Goal: Information Seeking & Learning: Learn about a topic

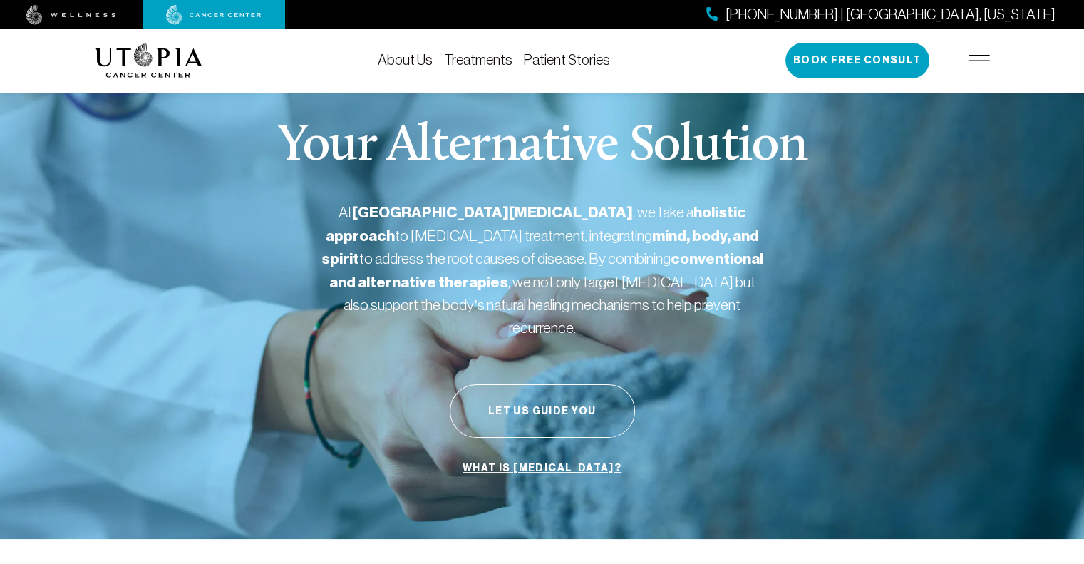
scroll to position [376, 0]
click at [681, 378] on div "Your Alternative Solution At [GEOGRAPHIC_DATA][MEDICAL_DATA] , we take a holist…" at bounding box center [542, 301] width 895 height 475
click at [535, 384] on button "Let Us Guide You" at bounding box center [542, 410] width 185 height 53
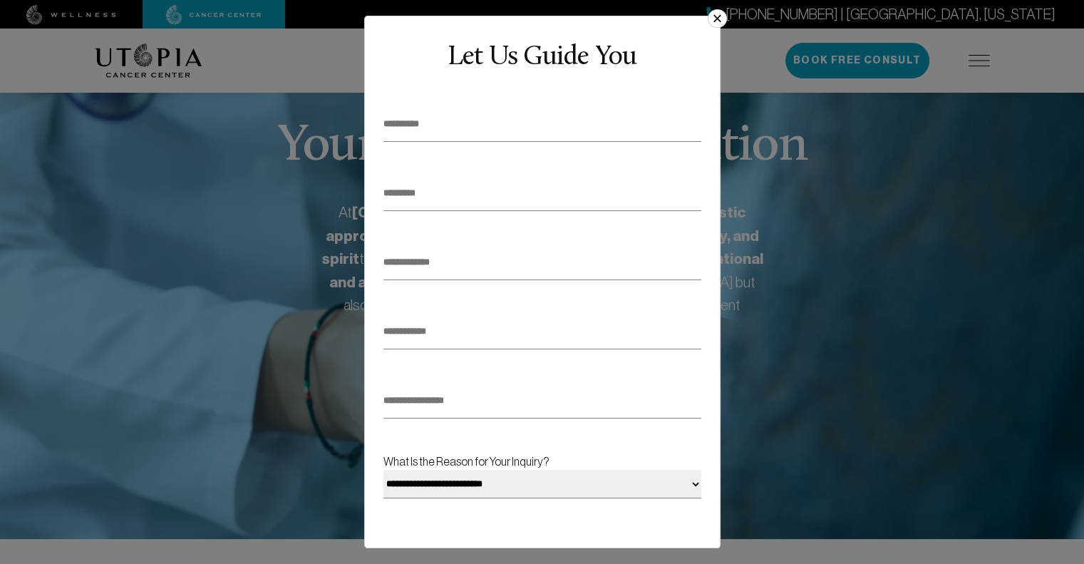
scroll to position [169, 0]
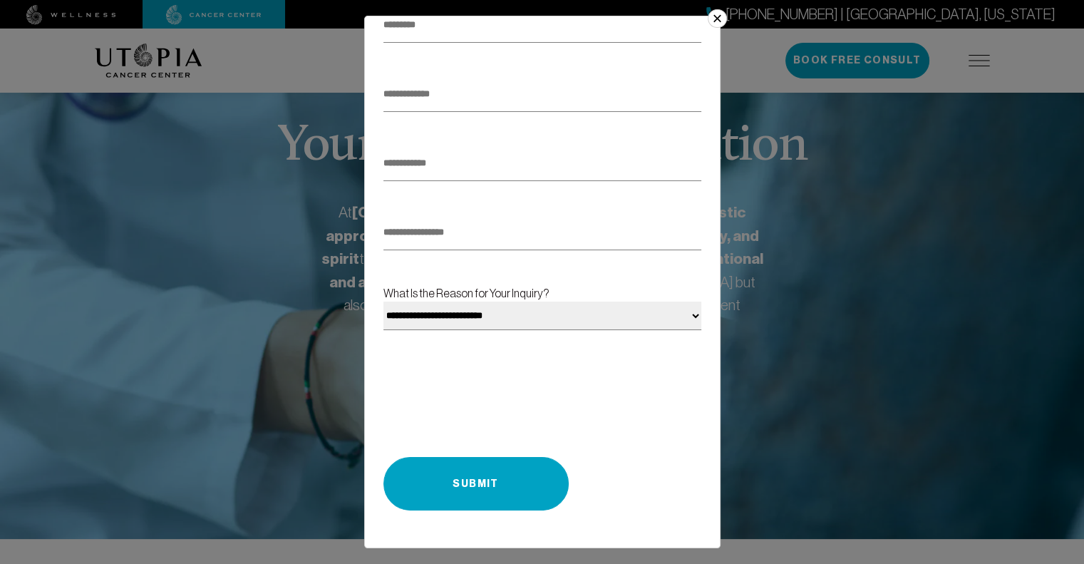
click at [718, 22] on button "×" at bounding box center [717, 18] width 19 height 19
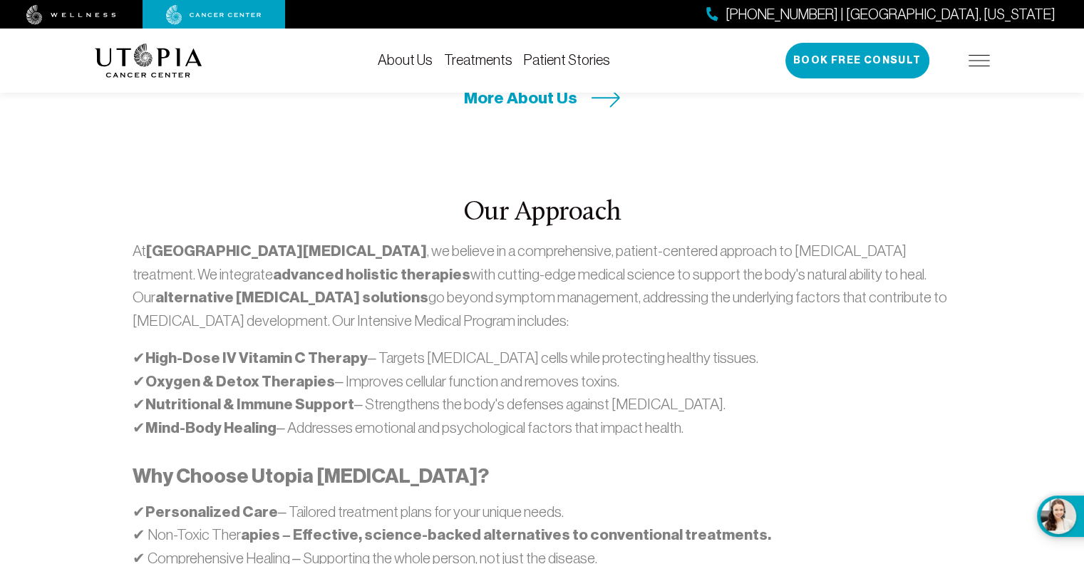
scroll to position [748, 0]
drag, startPoint x: 131, startPoint y: 219, endPoint x: 197, endPoint y: 222, distance: 65.7
type textarea "**********"
click at [197, 222] on div "Our Approach At [GEOGRAPHIC_DATA][MEDICAL_DATA] , we believe in a comprehensive…" at bounding box center [542, 422] width 836 height 447
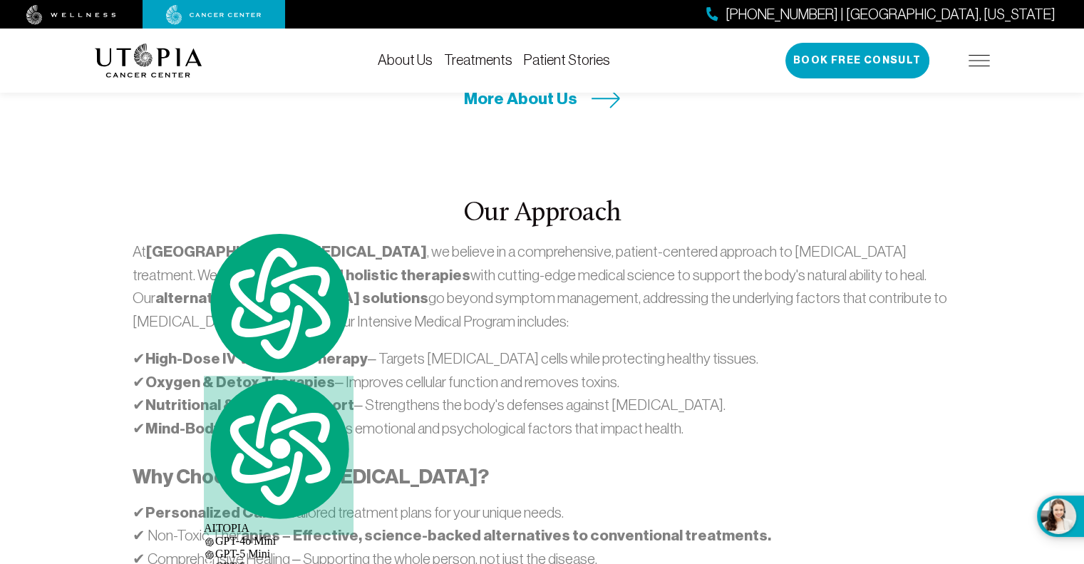
click at [227, 255] on p "At [GEOGRAPHIC_DATA][MEDICAL_DATA] , we believe in a comprehensive, patient-cen…" at bounding box center [542, 286] width 819 height 92
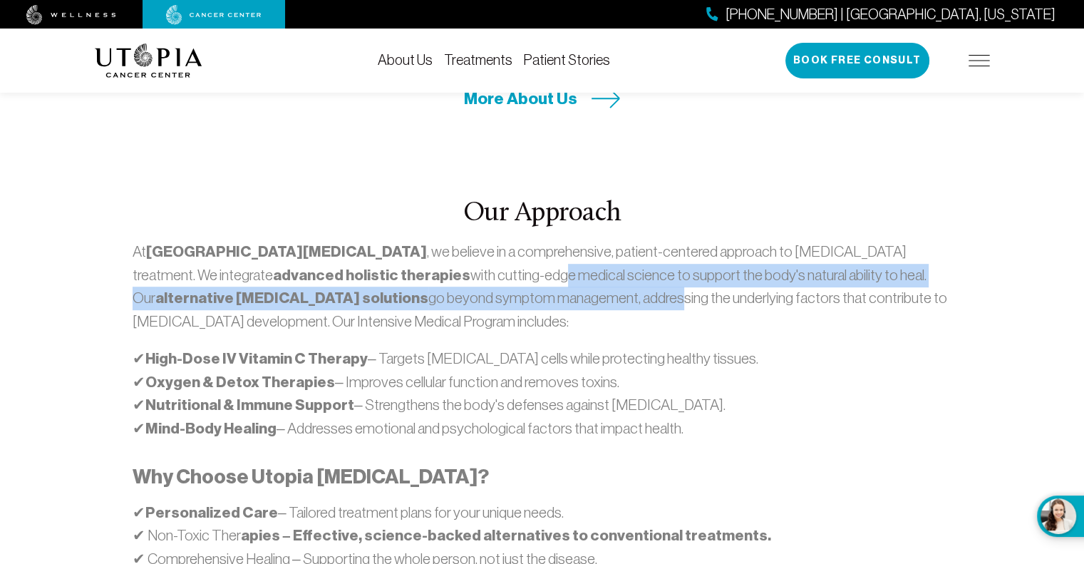
drag, startPoint x: 361, startPoint y: 233, endPoint x: 336, endPoint y: 207, distance: 35.8
click at [336, 240] on p "At [GEOGRAPHIC_DATA][MEDICAL_DATA] , we believe in a comprehensive, patient-cen…" at bounding box center [542, 286] width 819 height 92
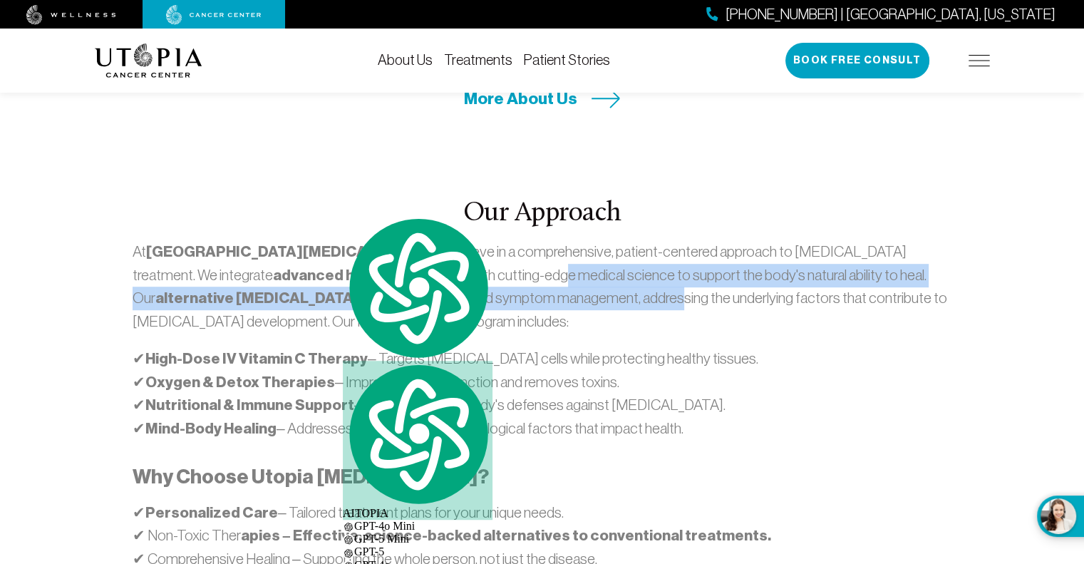
click at [336, 240] on p "At [GEOGRAPHIC_DATA][MEDICAL_DATA] , we believe in a comprehensive, patient-cen…" at bounding box center [542, 286] width 819 height 92
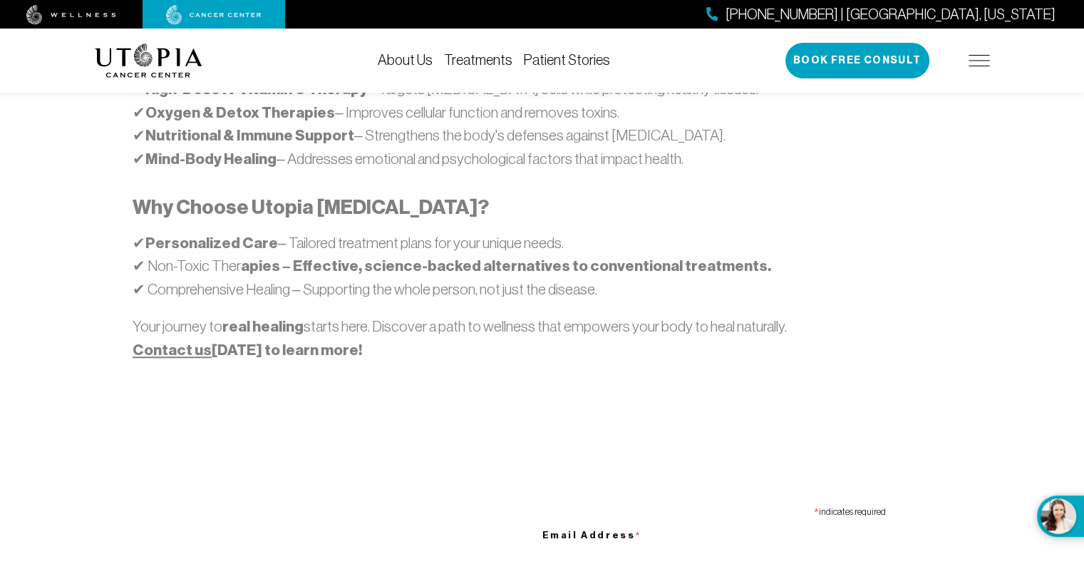
scroll to position [1031, 0]
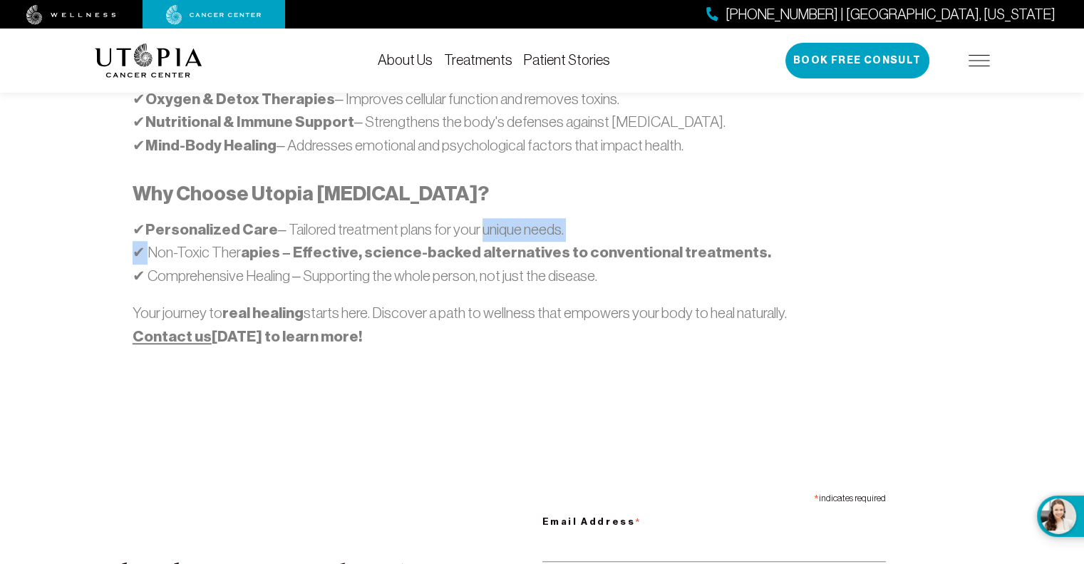
drag, startPoint x: 145, startPoint y: 190, endPoint x: 561, endPoint y: 139, distance: 419.3
click at [561, 139] on div "At [GEOGRAPHIC_DATA][MEDICAL_DATA] , we believe in a comprehensive, patient-cen…" at bounding box center [542, 152] width 819 height 391
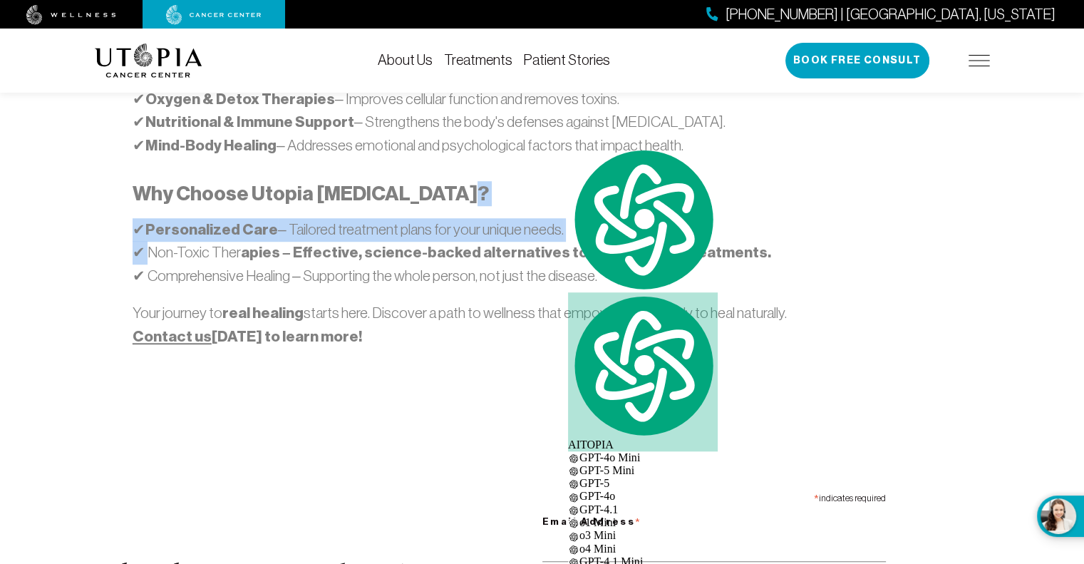
click at [217, 218] on p "✔ Personalized Care – Tailored treatment plans for your unique needs. ✔ Non-Tox…" at bounding box center [542, 252] width 819 height 69
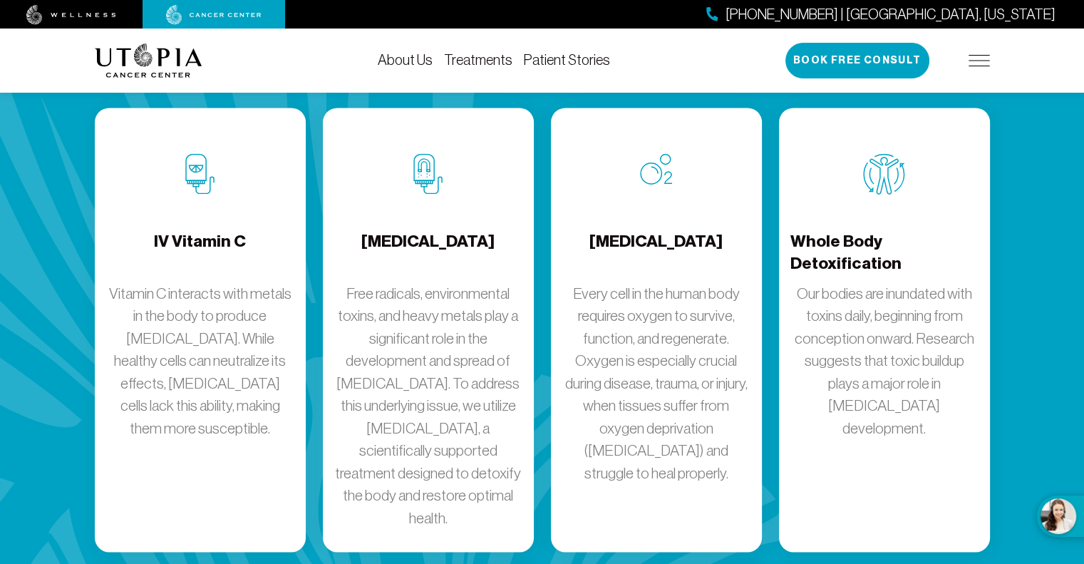
scroll to position [1901, 0]
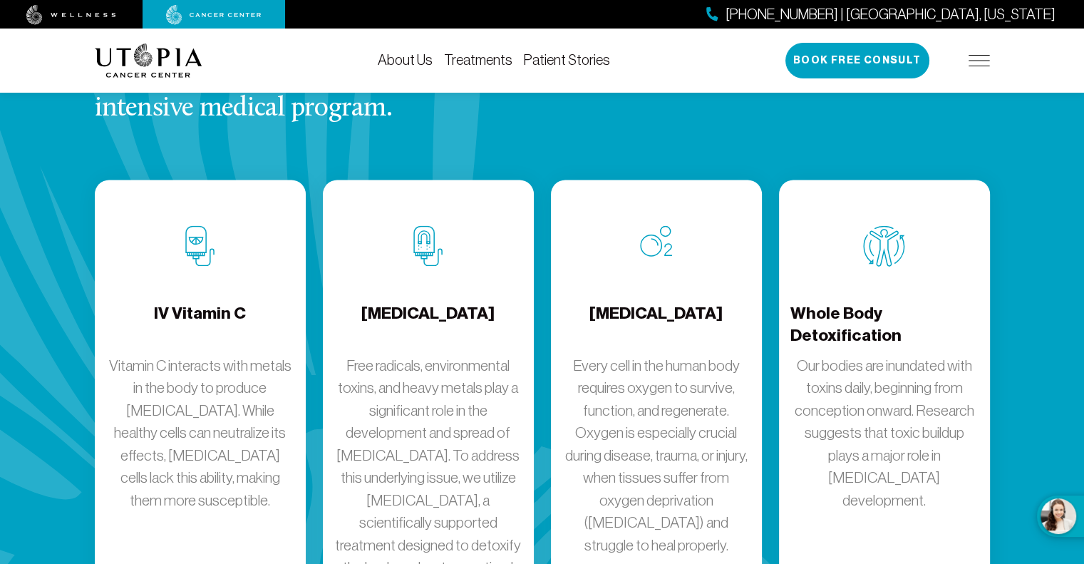
click at [418, 354] on p "Free radicals, environmental toxins, and heavy metals play a significant role i…" at bounding box center [428, 477] width 188 height 247
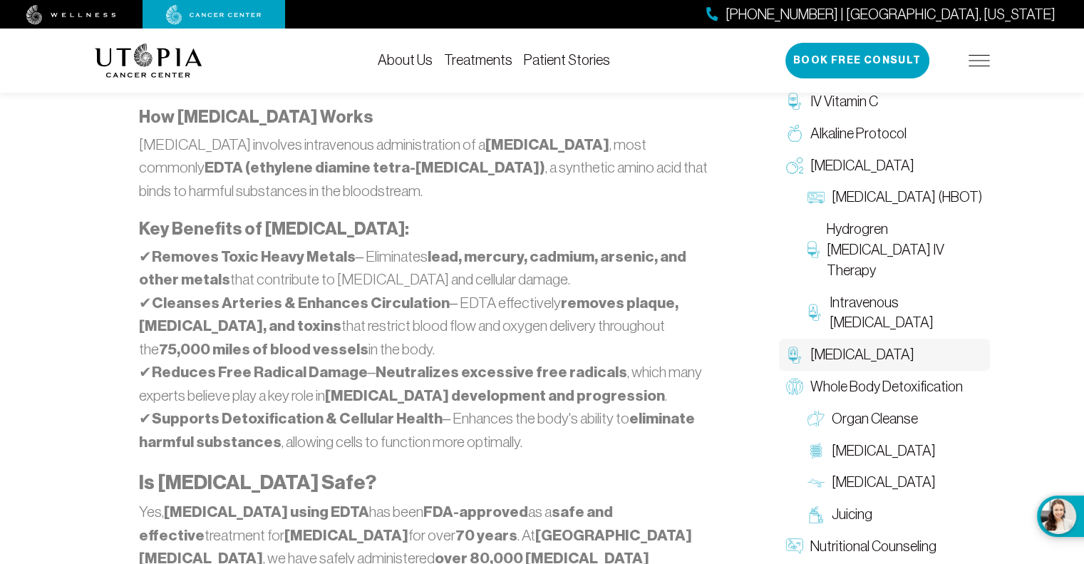
scroll to position [992, 0]
click at [92, 259] on div "[MEDICAL_DATA] Free radicals, environmental toxins, and heavy metals play a sig…" at bounding box center [428, 508] width 684 height 2872
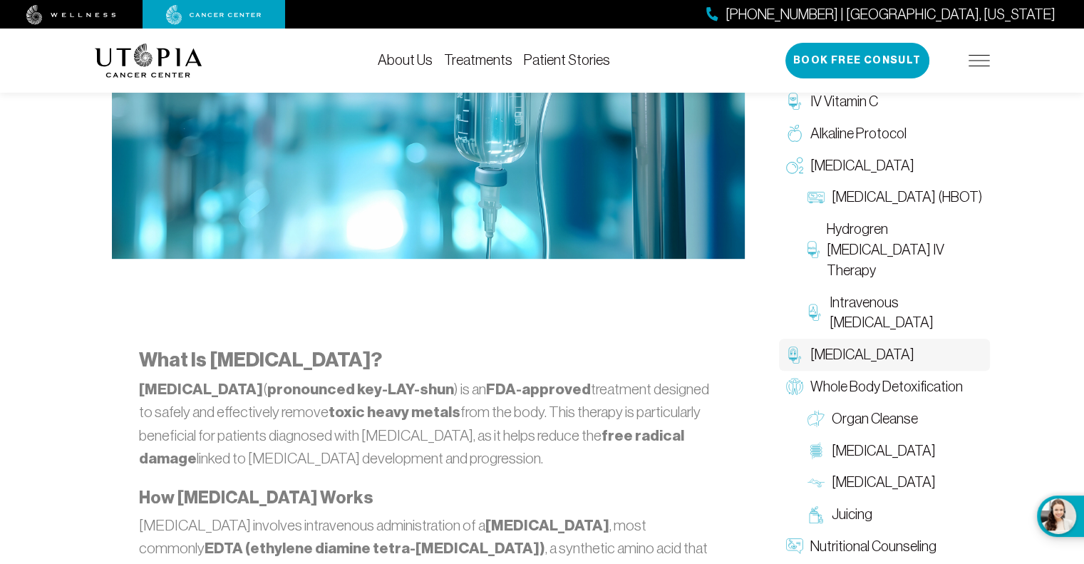
scroll to position [439, 0]
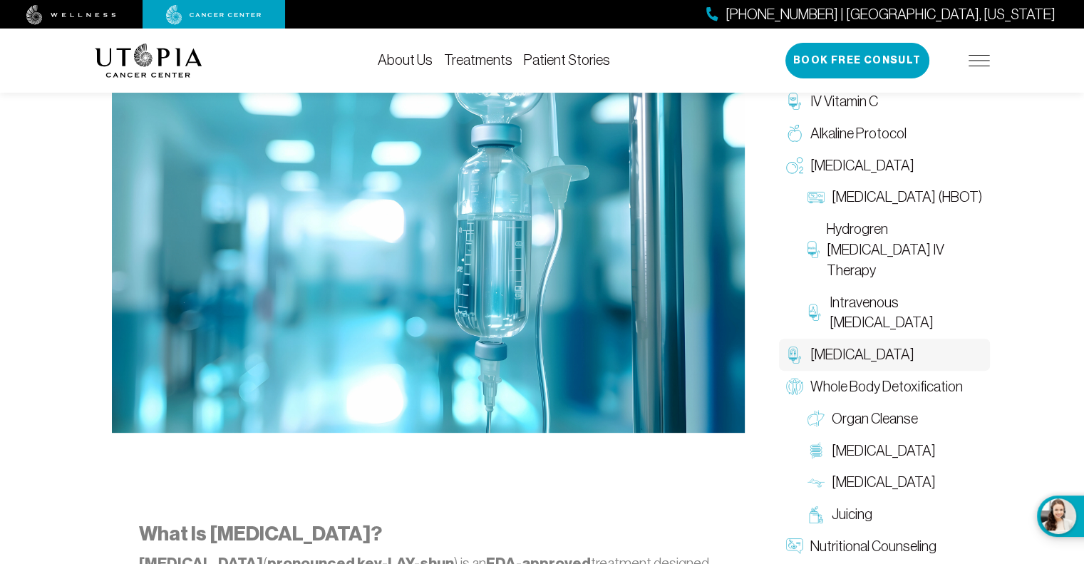
click at [539, 56] on link "Patient Stories" at bounding box center [567, 60] width 86 height 16
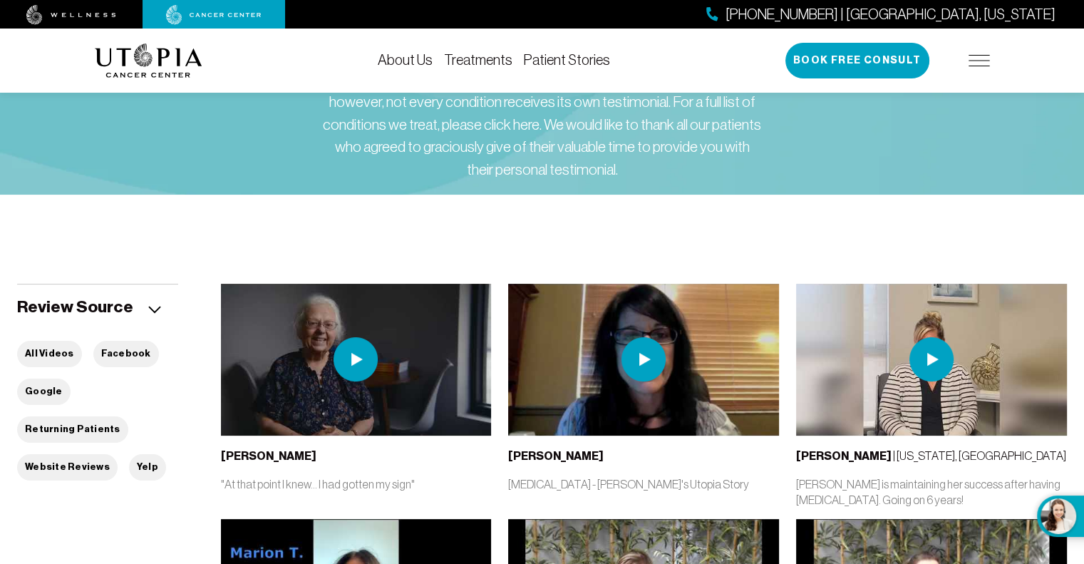
scroll to position [154, 0]
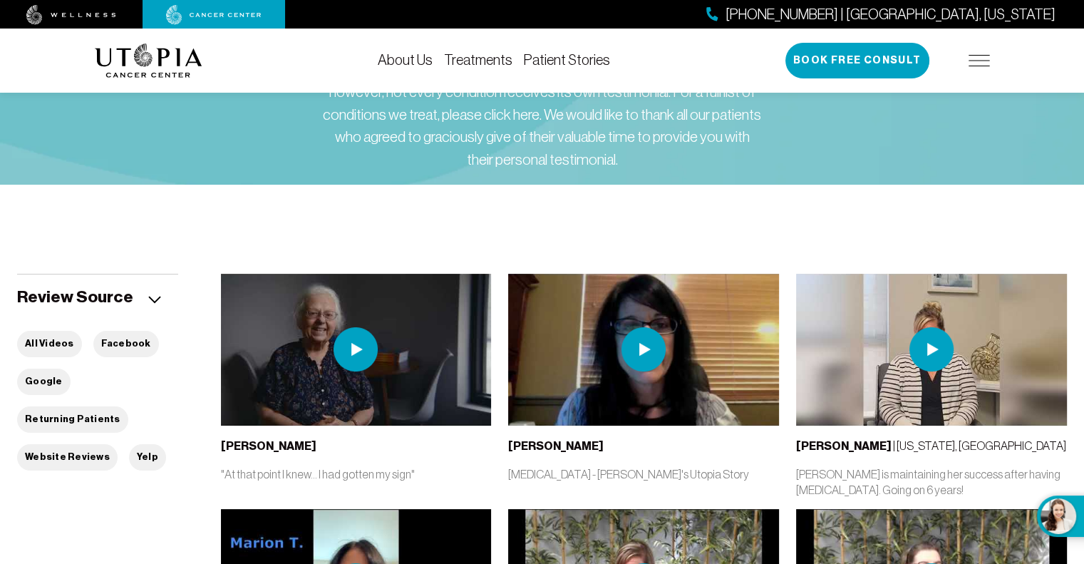
click at [931, 363] on img at bounding box center [931, 349] width 44 height 44
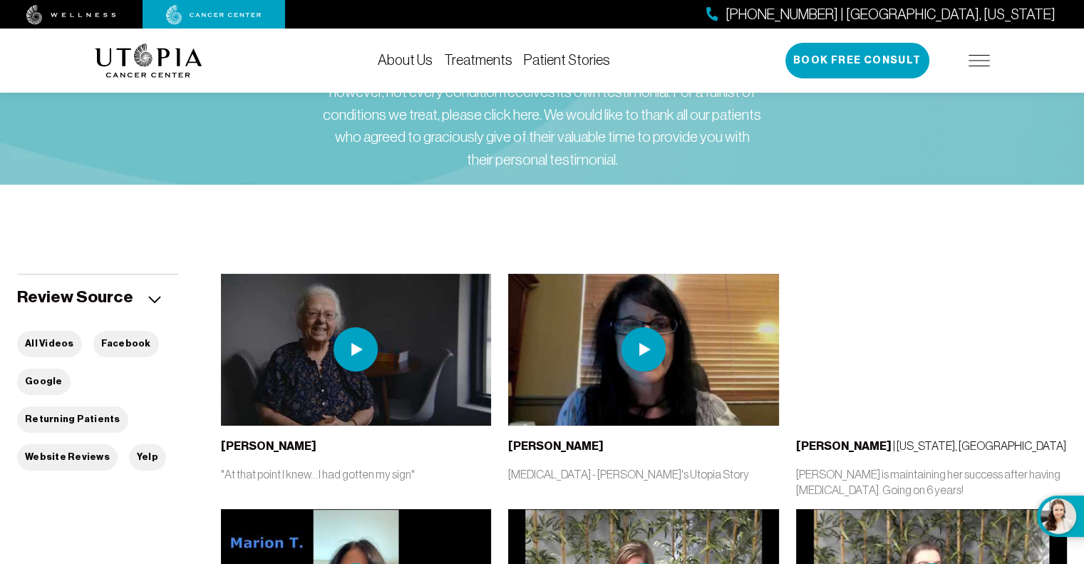
click at [663, 347] on img at bounding box center [643, 349] width 44 height 44
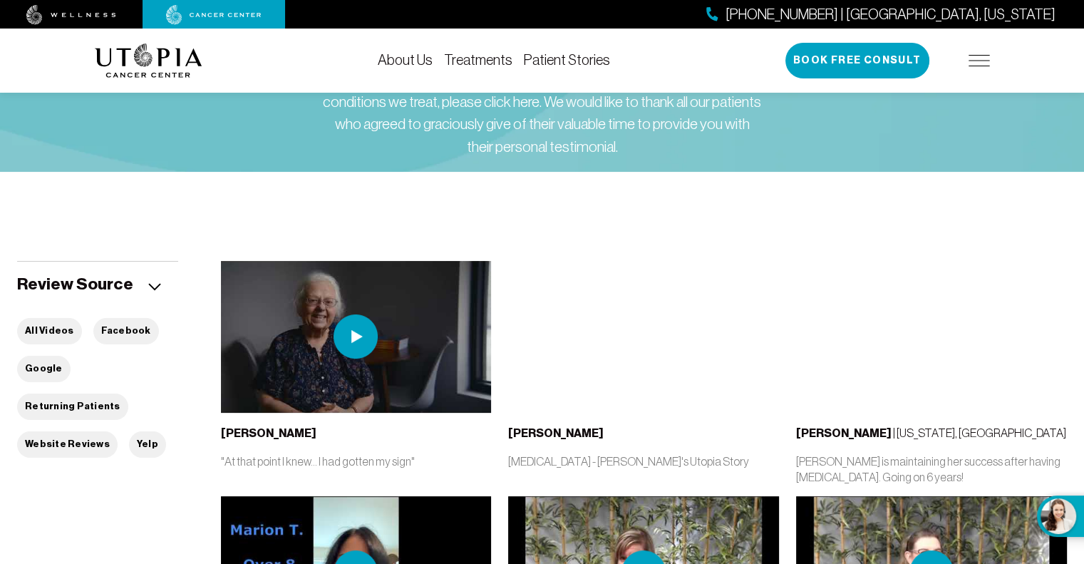
scroll to position [165, 0]
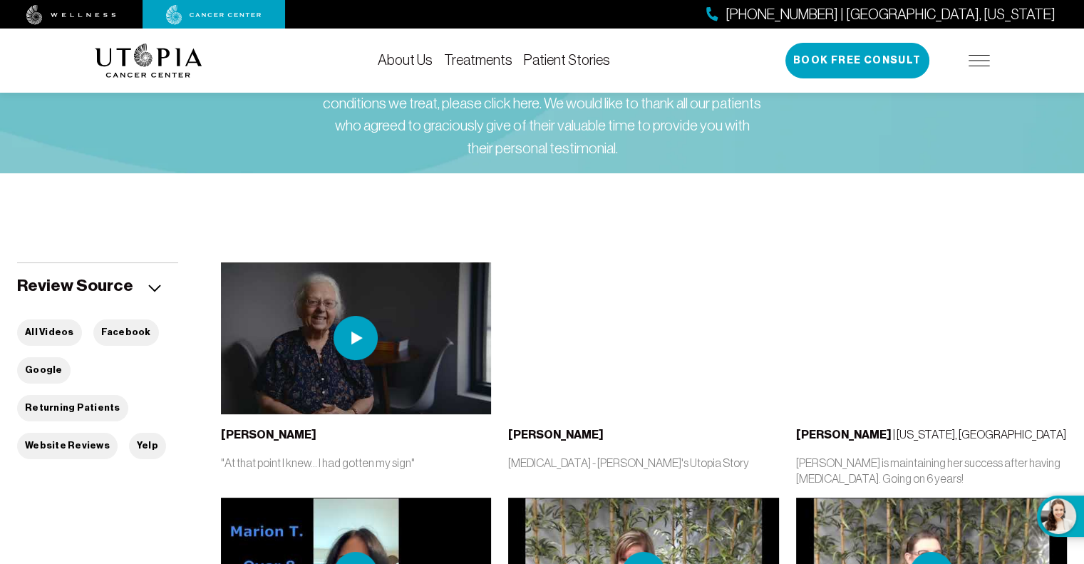
click at [348, 356] on img at bounding box center [356, 338] width 44 height 44
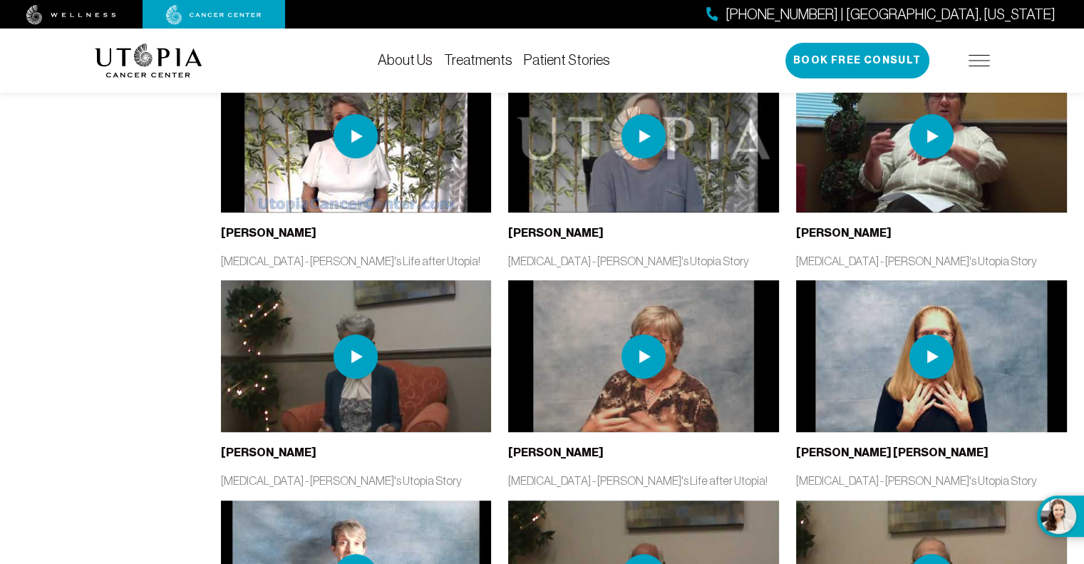
scroll to position [829, 0]
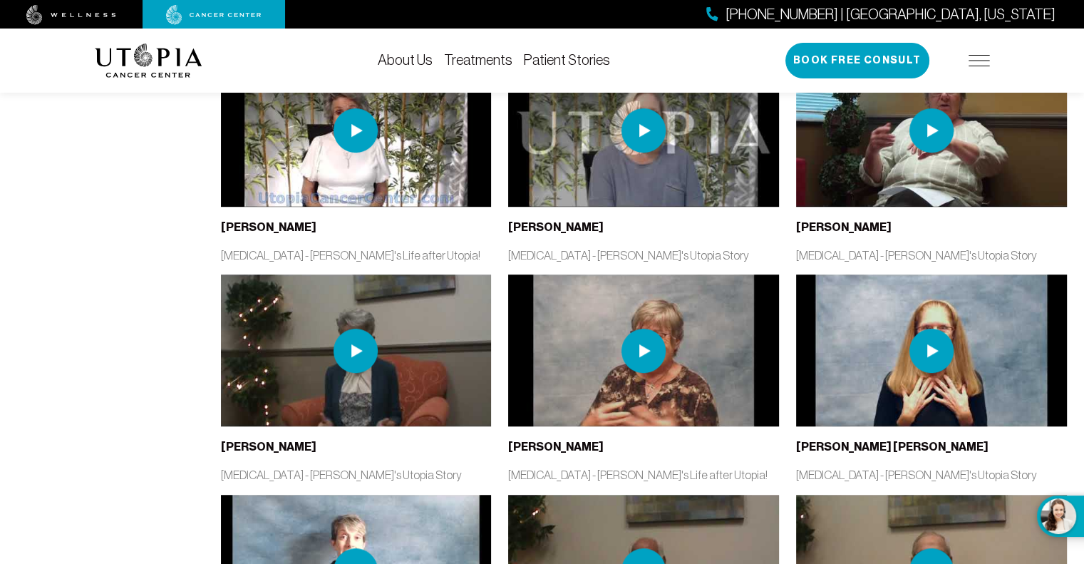
click at [914, 349] on img at bounding box center [931, 351] width 44 height 44
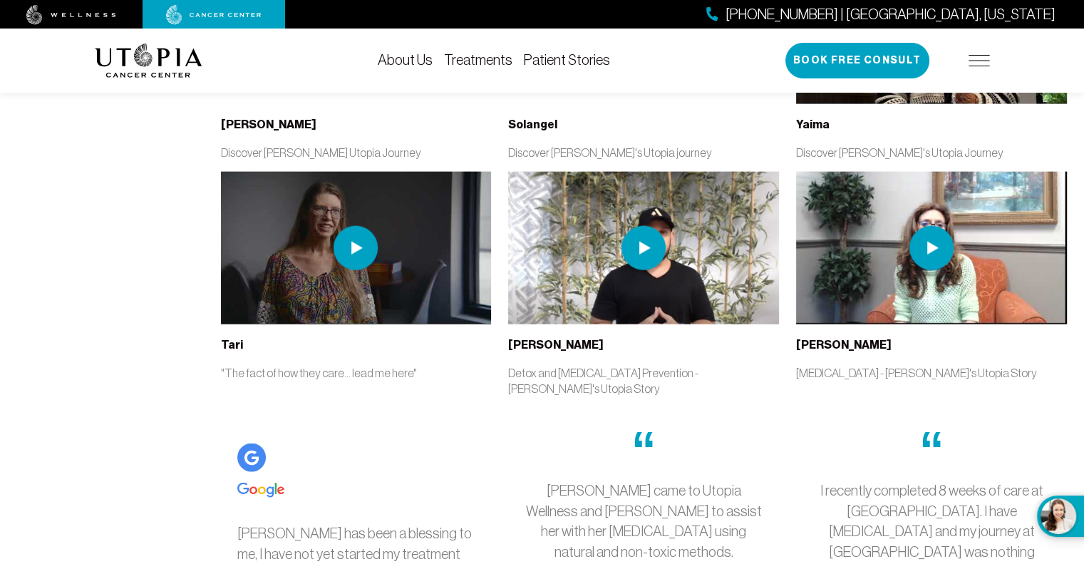
scroll to position [3164, 0]
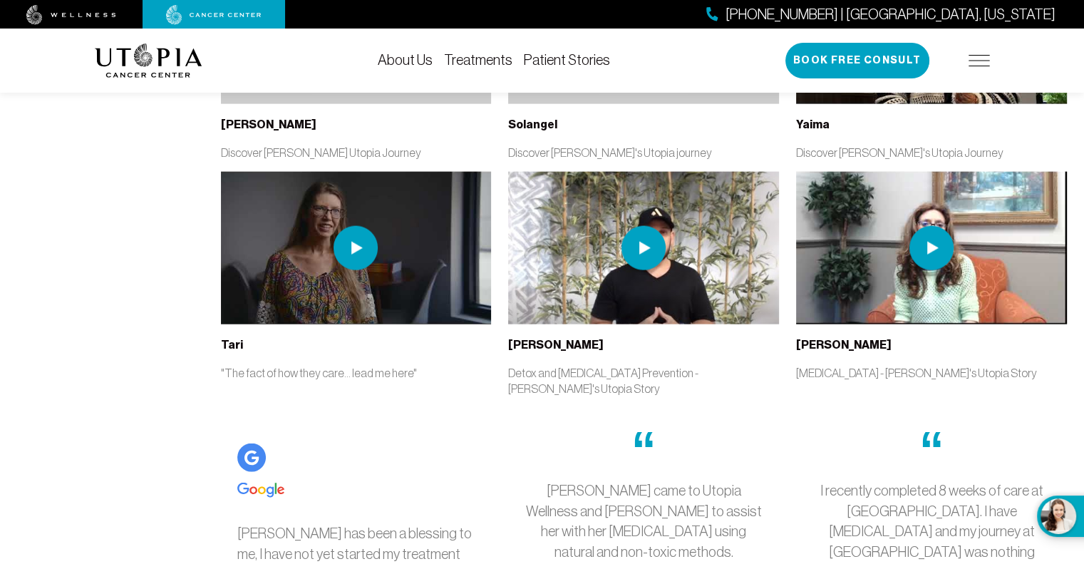
click at [475, 61] on link "Treatments" at bounding box center [478, 60] width 68 height 16
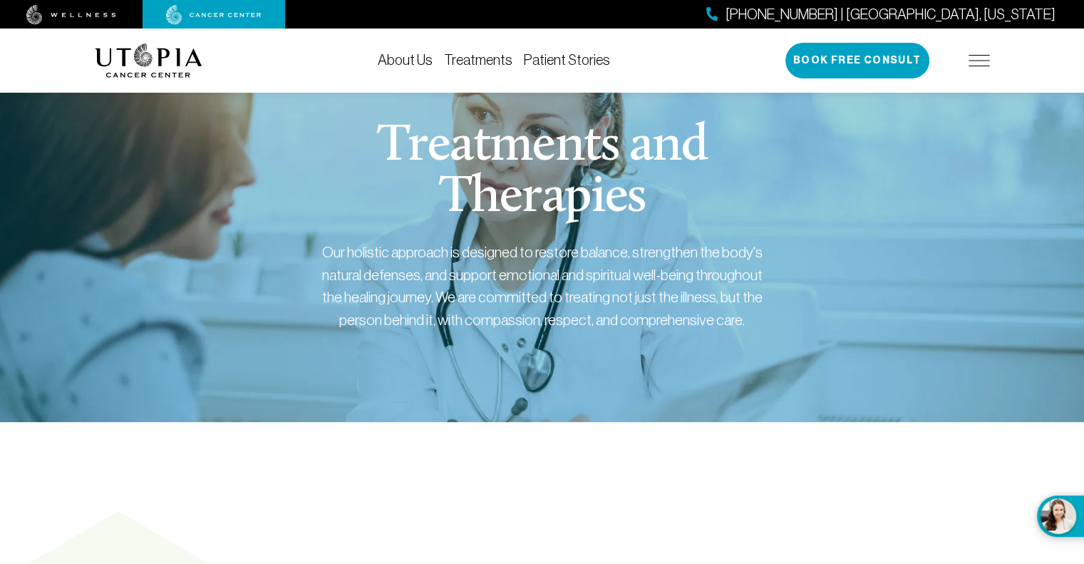
click at [477, 63] on link "Treatments" at bounding box center [478, 60] width 68 height 16
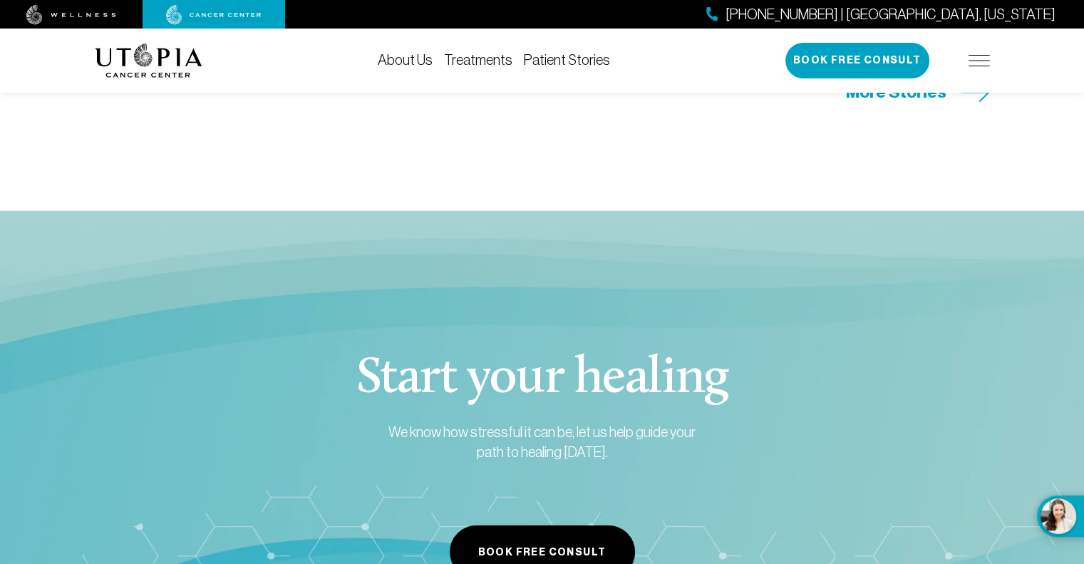
scroll to position [3287, 0]
click at [988, 65] on img at bounding box center [979, 60] width 21 height 11
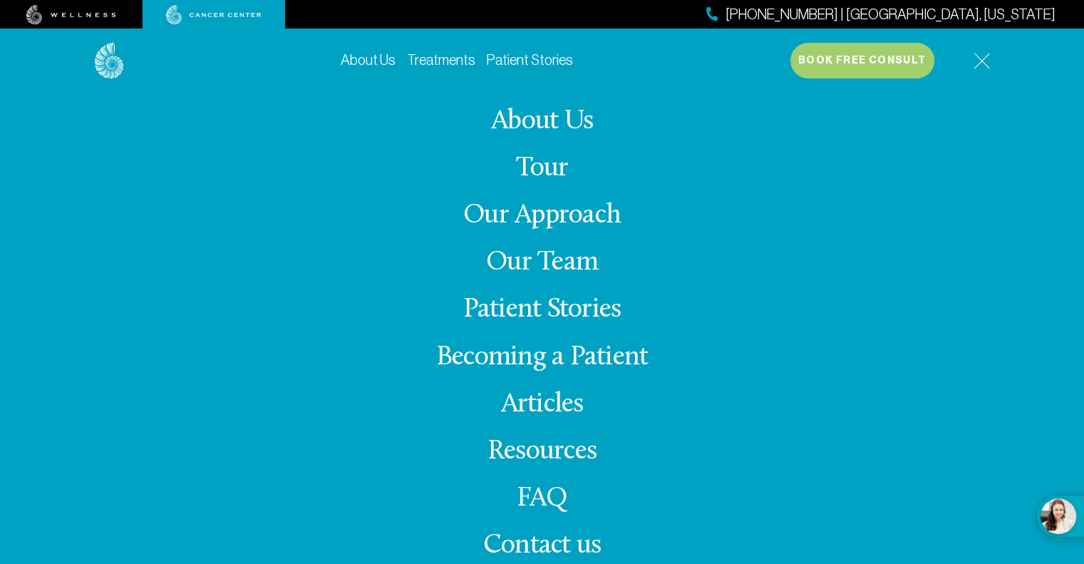
scroll to position [3309, 0]
click at [530, 446] on link "Resources" at bounding box center [541, 452] width 109 height 28
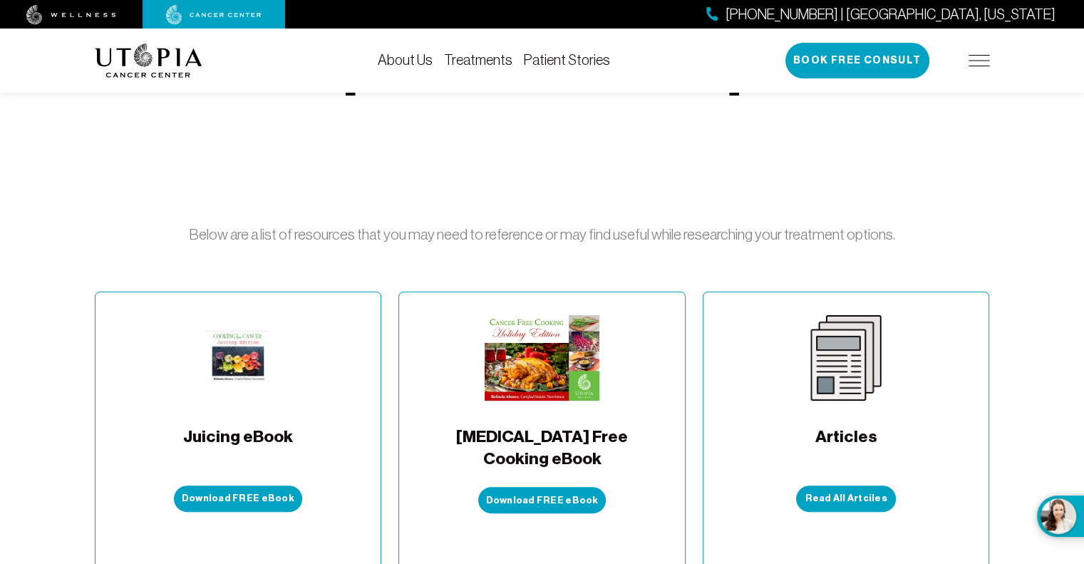
scroll to position [208, 0]
click at [530, 486] on button "Download FREE eBook" at bounding box center [542, 499] width 128 height 26
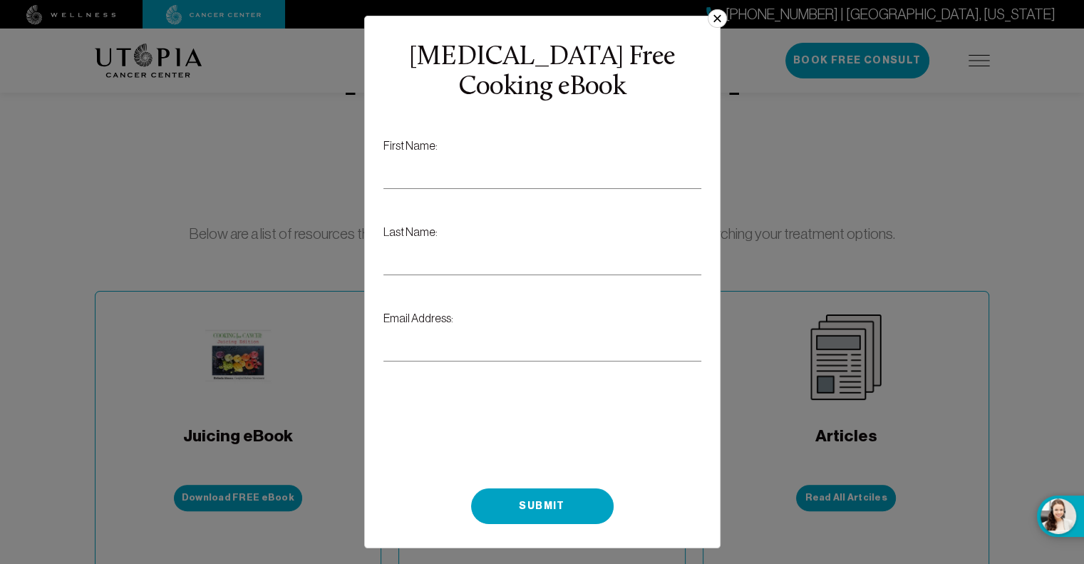
drag, startPoint x: 719, startPoint y: 23, endPoint x: 721, endPoint y: 32, distance: 9.5
click at [721, 28] on button "×" at bounding box center [717, 18] width 19 height 19
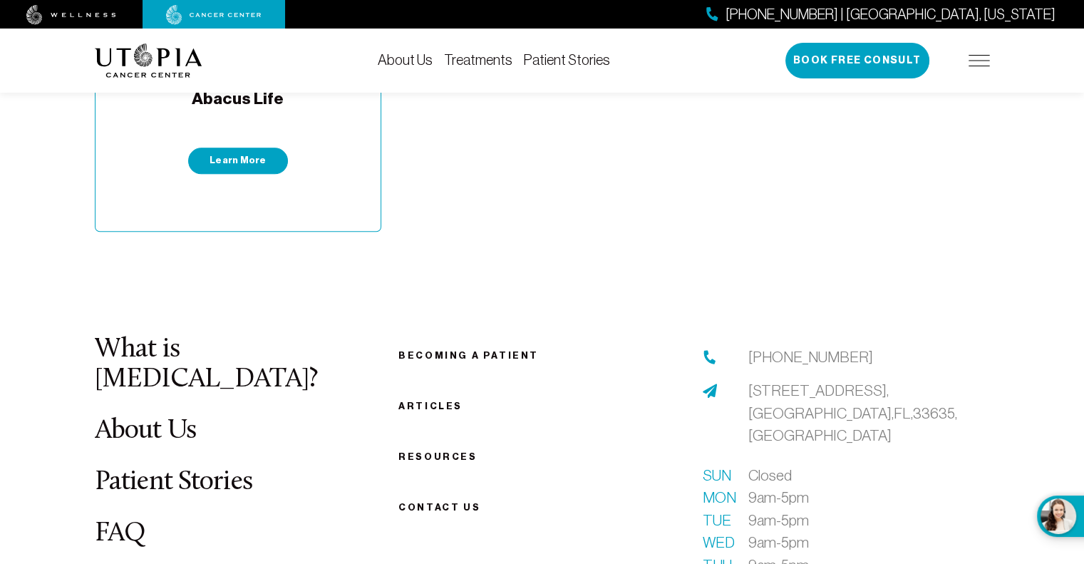
scroll to position [1425, 0]
click at [179, 417] on link "About Us" at bounding box center [146, 431] width 102 height 28
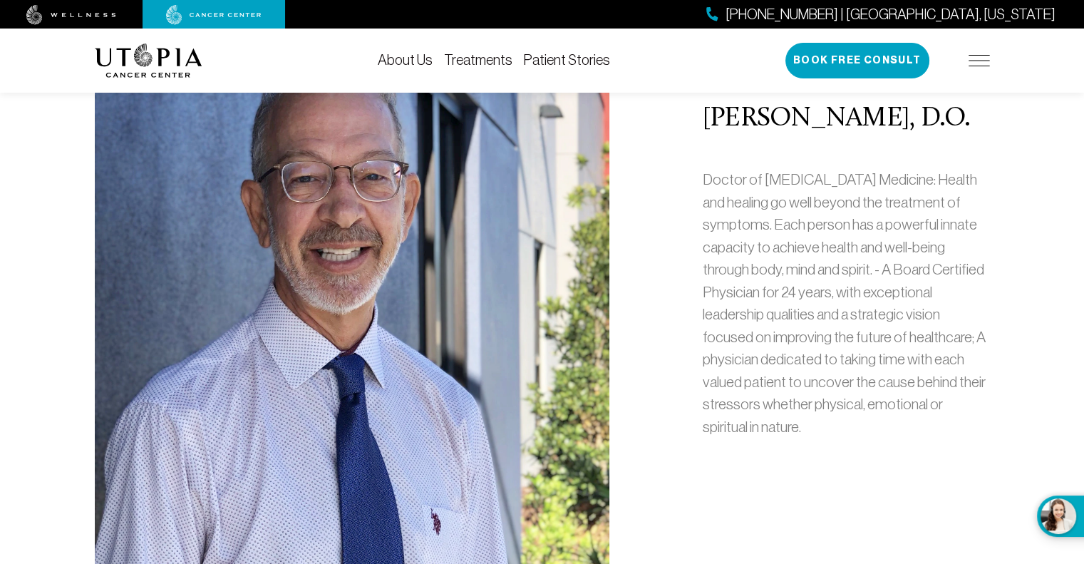
scroll to position [661, 0]
click at [422, 237] on img at bounding box center [352, 276] width 515 height 598
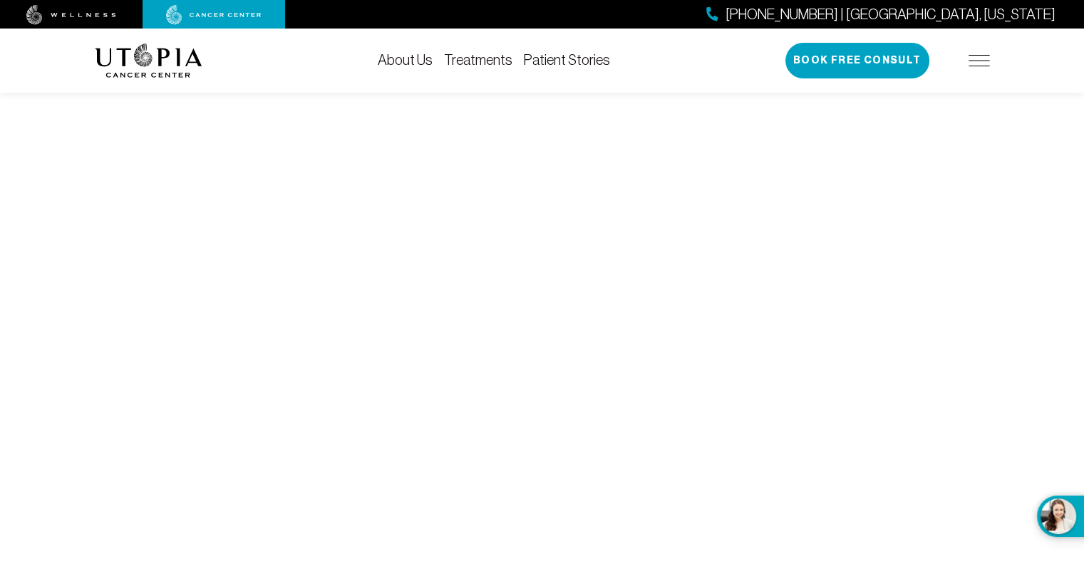
scroll to position [5748, 0]
click at [718, 11] on icon at bounding box center [712, 14] width 12 height 14
